Goal: Information Seeking & Learning: Find specific fact

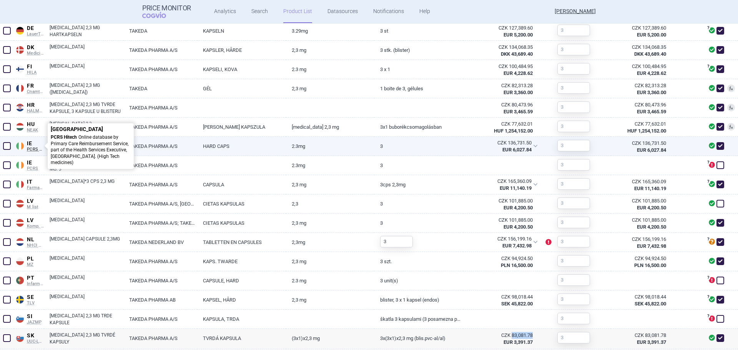
scroll to position [275, 0]
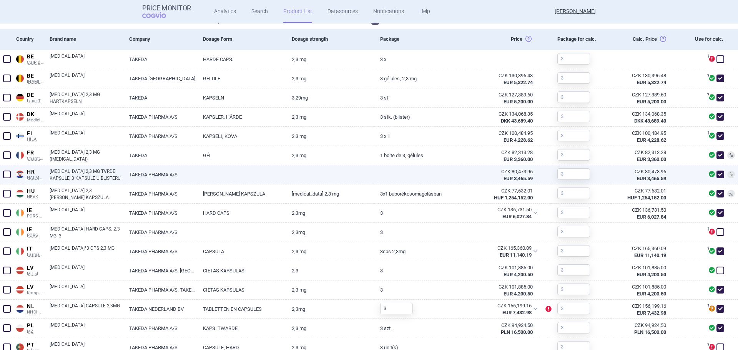
click at [77, 172] on link "NINLARO 2,3 MG TVRDE KAPSULE, 3 KAPSULE U BLISTERU" at bounding box center [87, 175] width 74 height 14
select select "EUR"
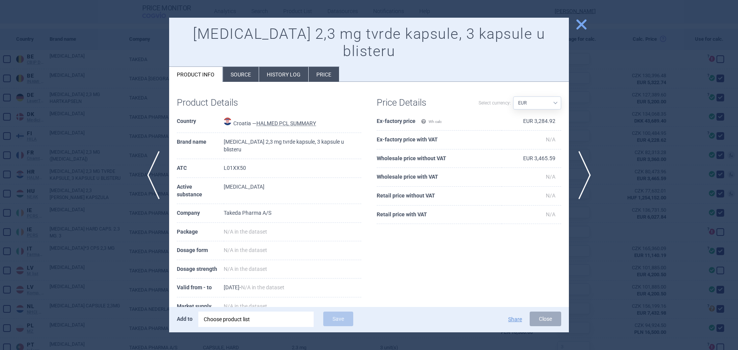
click at [86, 201] on div at bounding box center [369, 175] width 738 height 350
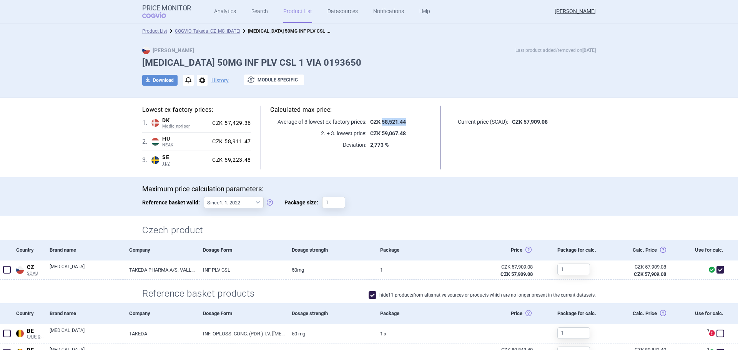
drag, startPoint x: 406, startPoint y: 121, endPoint x: 380, endPoint y: 125, distance: 26.0
click at [380, 125] on p "CZK 58,521.44" at bounding box center [399, 122] width 65 height 8
copy strong "58,521.44"
